Goal: Information Seeking & Learning: Learn about a topic

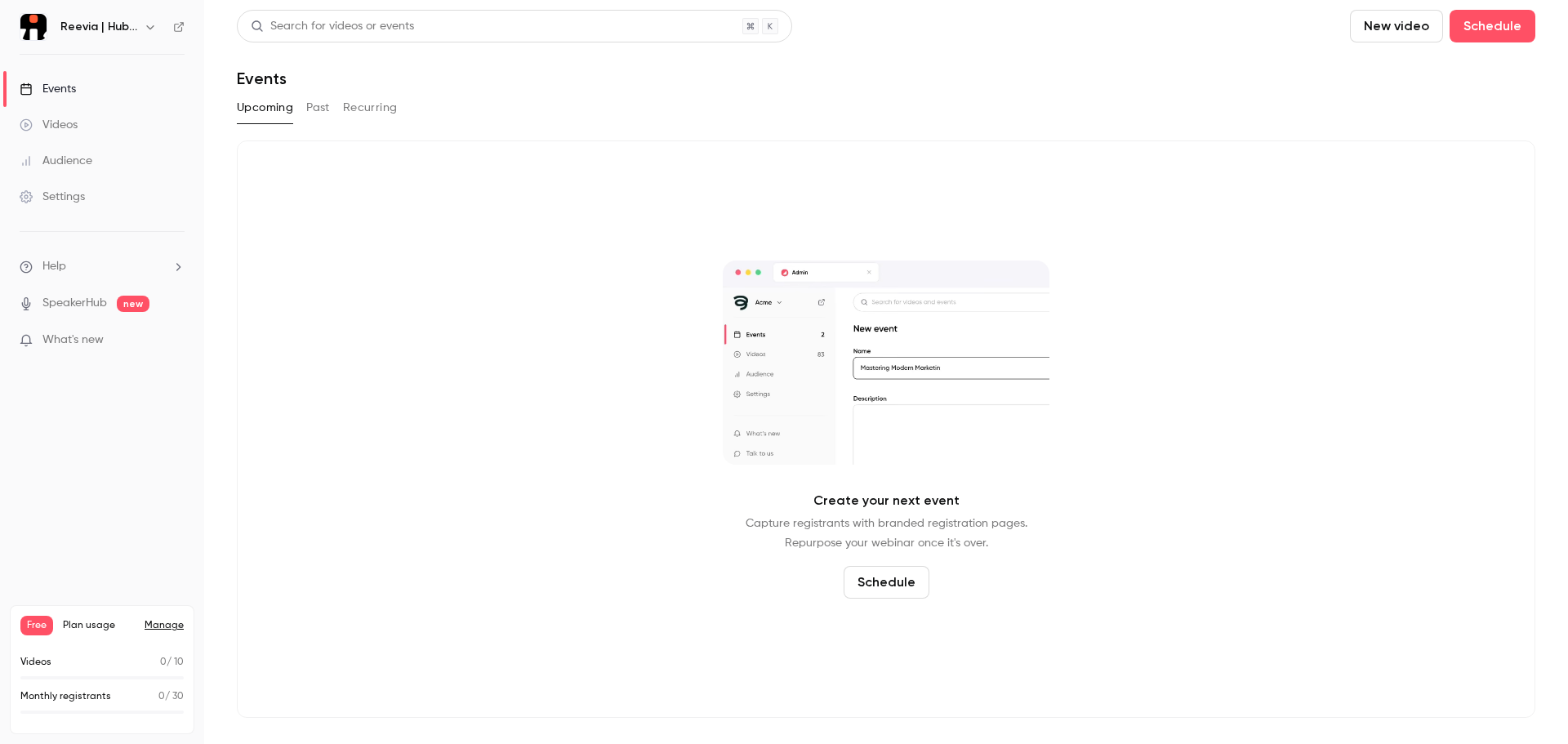
click at [66, 88] on div "Events" at bounding box center [47, 88] width 56 height 17
click at [326, 113] on button "Past" at bounding box center [318, 108] width 24 height 26
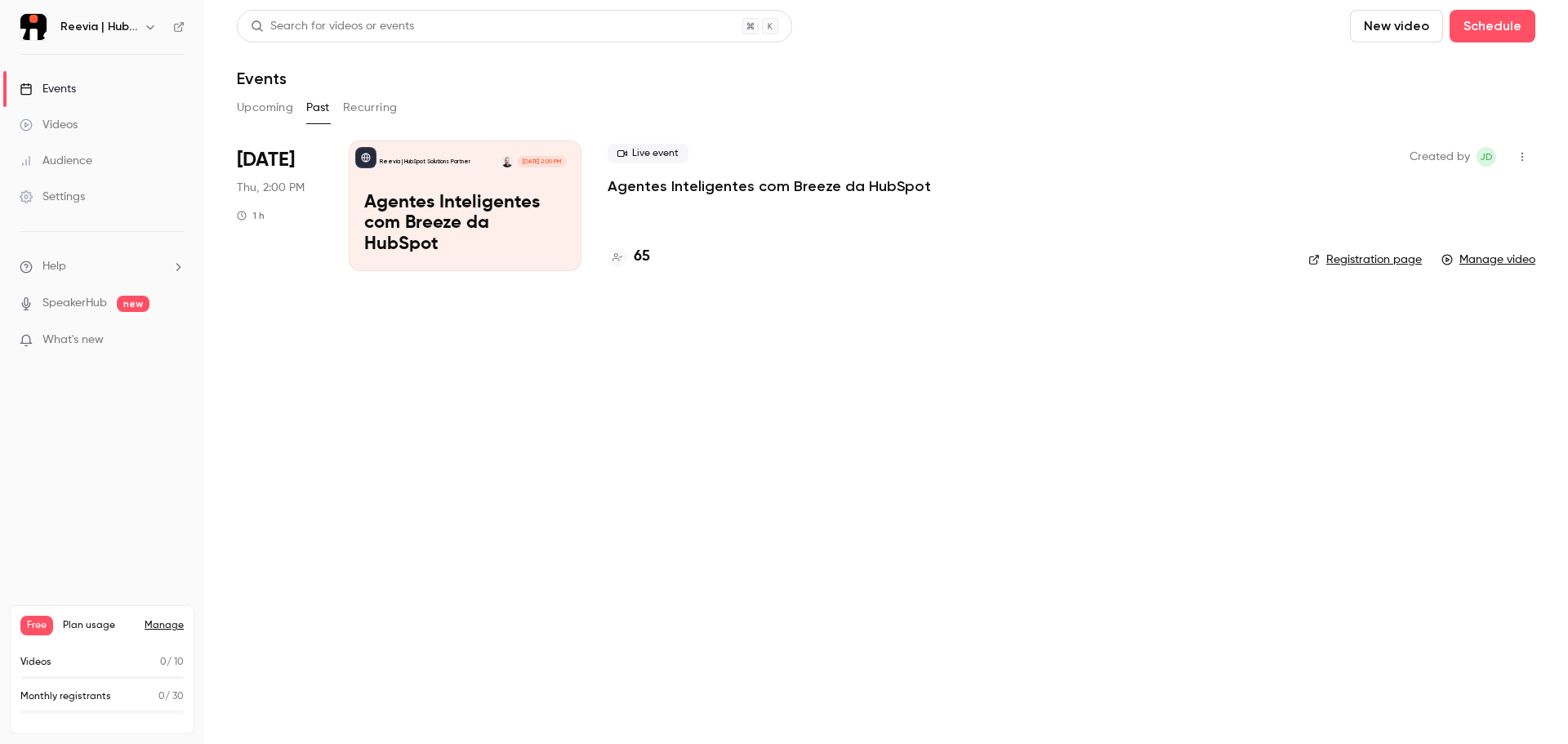
click at [1522, 156] on icon "button" at bounding box center [1522, 157] width 13 height 11
click at [724, 332] on div at bounding box center [784, 372] width 1568 height 744
click at [1407, 261] on link "Registration page" at bounding box center [1365, 260] width 114 height 17
click at [1123, 418] on main "Search for videos or events New video Schedule Events Upcoming Past Recurring […" at bounding box center [886, 372] width 1364 height 744
click at [678, 187] on p "Agentes Inteligentes com Breeze da HubSpot" at bounding box center [770, 186] width 324 height 19
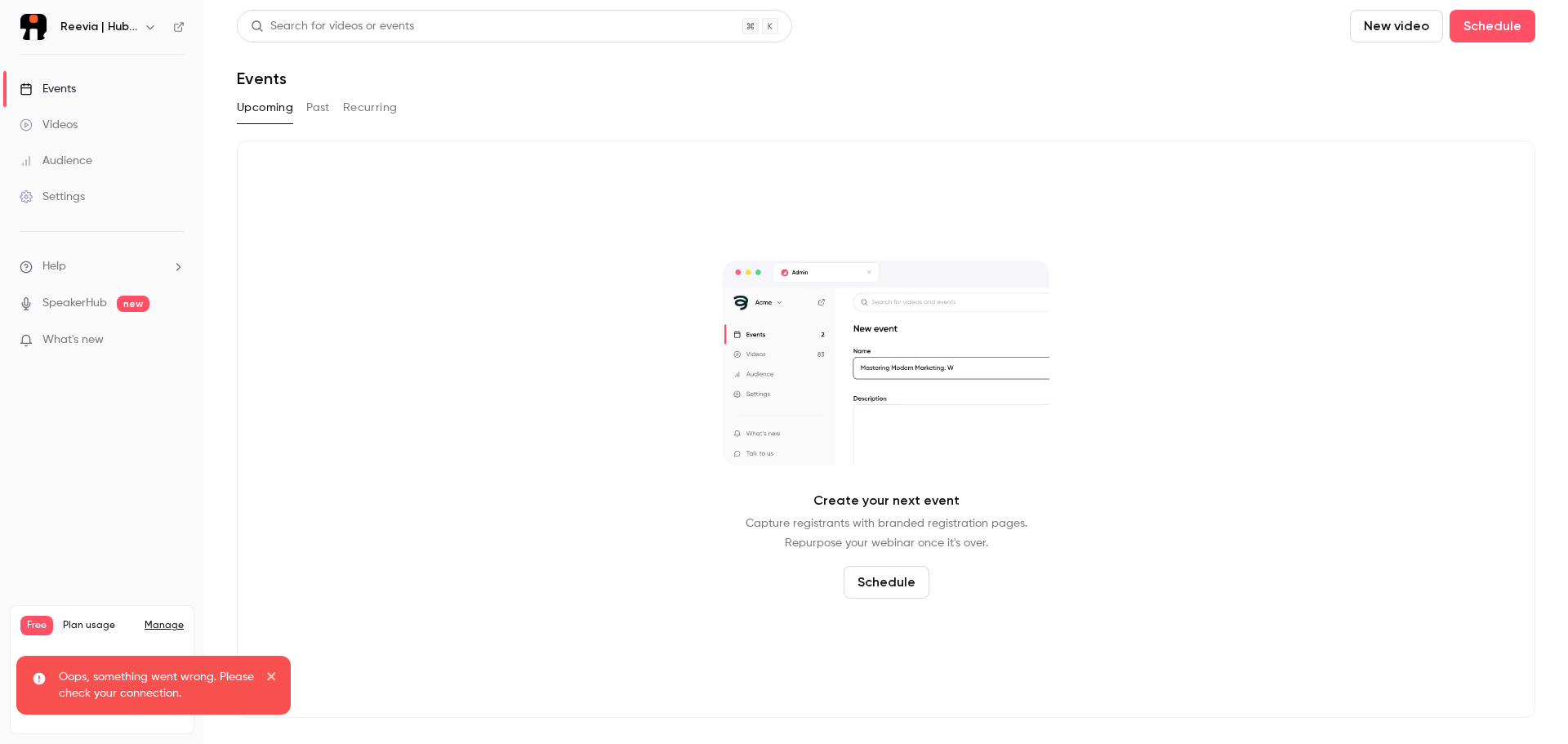
click at [326, 109] on button "Past" at bounding box center [318, 108] width 24 height 26
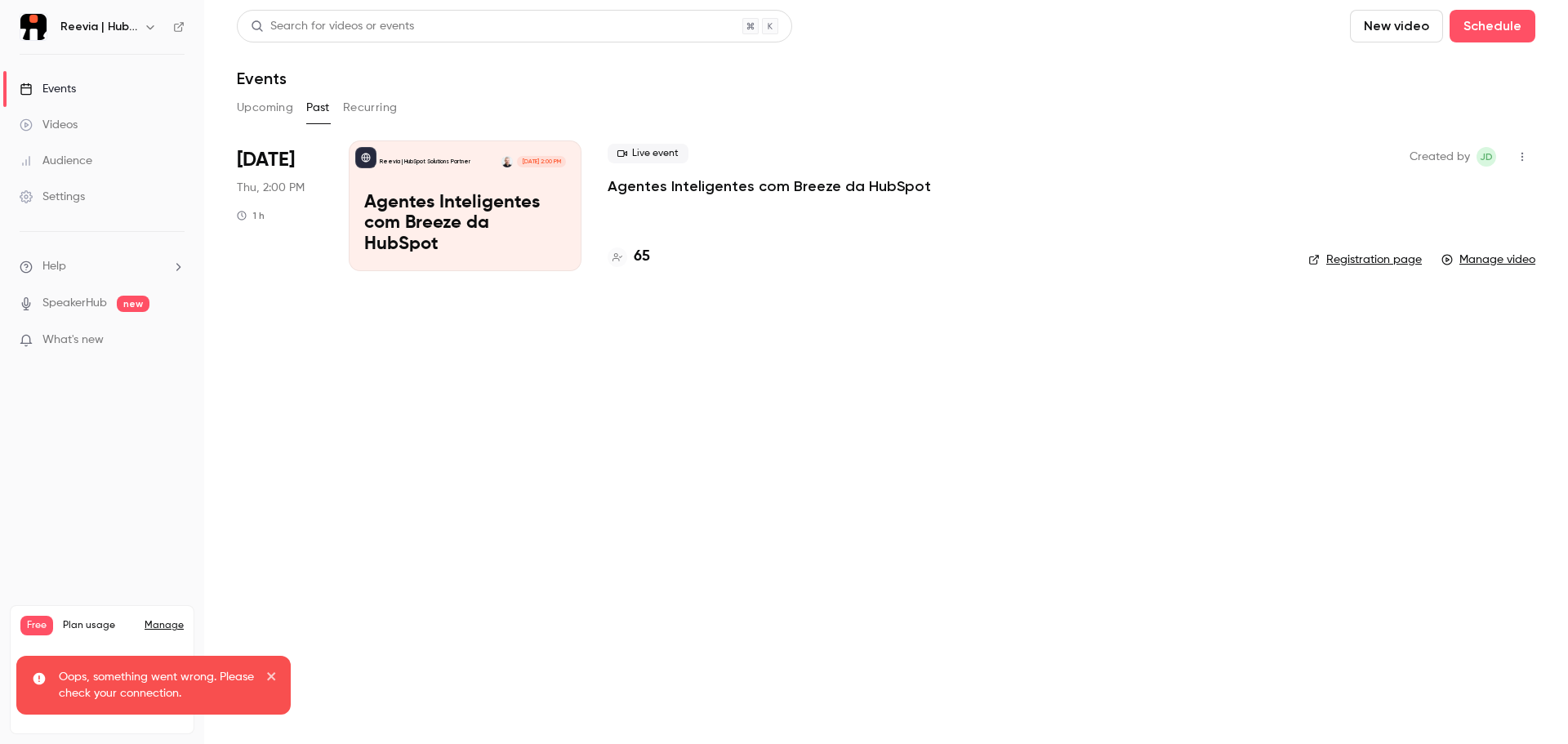
click at [372, 199] on p "Agentes Inteligentes com Breeze da HubSpot" at bounding box center [465, 224] width 202 height 63
